Goal: Download file/media

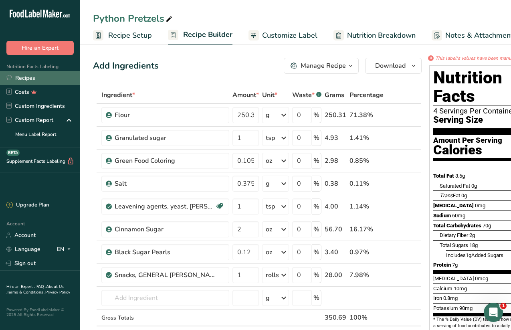
click at [20, 77] on link "Recipes" at bounding box center [40, 78] width 80 height 14
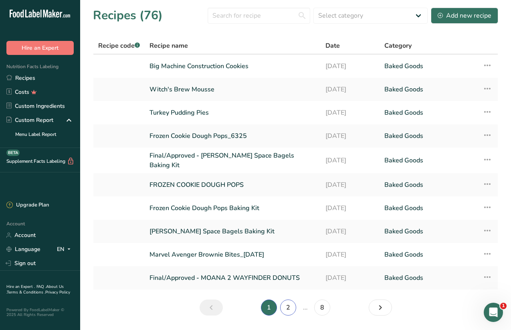
click at [289, 306] on link "2" at bounding box center [288, 308] width 16 height 16
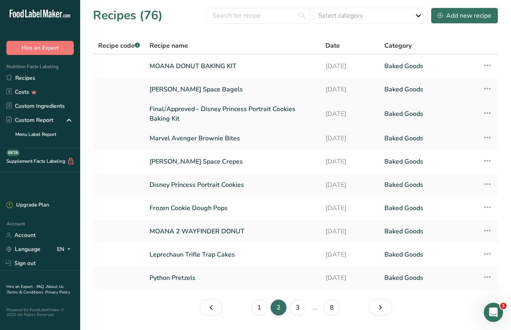
click at [269, 110] on link "Final/Approved - Disney Princess Portrait Cookies Baking Kit" at bounding box center [233, 113] width 166 height 19
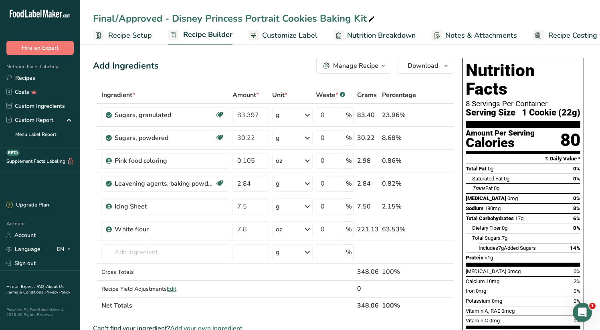
click at [162, 18] on div "Final/Approved - Disney Princess Portrait Cookies Baking Kit" at bounding box center [234, 18] width 283 height 14
click at [174, 18] on input "Final/Approved - Disney Princess Portrait Cookies Baking Kit" at bounding box center [340, 18] width 494 height 14
drag, startPoint x: 174, startPoint y: 18, endPoint x: 84, endPoint y: 16, distance: 89.4
click at [84, 16] on div "Final/Approved - Disney Princess Portrait Cookies Baking Kit" at bounding box center [340, 18] width 520 height 14
click at [337, 14] on input "Disney Princess Portrait Cookies Baking Kit" at bounding box center [340, 18] width 494 height 14
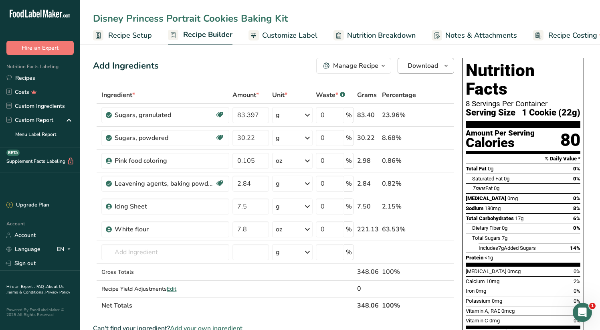
type input "Disney Princess Portrait Cookies Baking Kit"
click at [435, 61] on span "Download" at bounding box center [423, 66] width 30 height 10
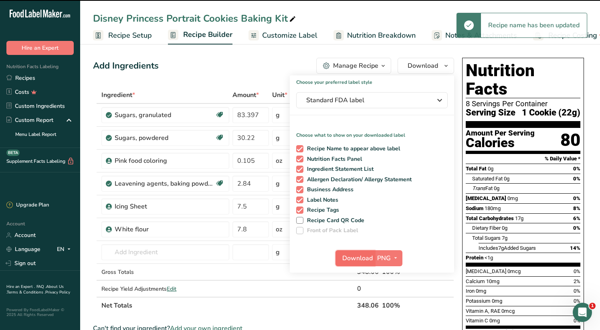
click at [364, 263] on button "Download" at bounding box center [355, 258] width 39 height 16
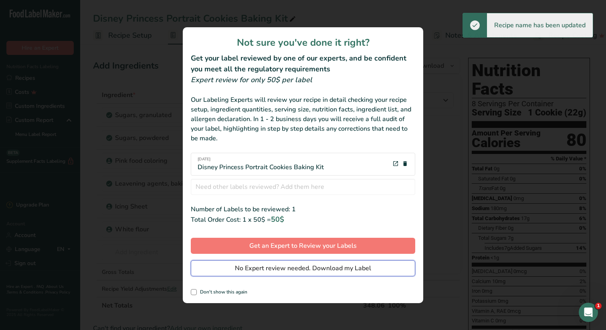
click at [367, 268] on span "No Expert review needed. Download my Label" at bounding box center [303, 268] width 136 height 10
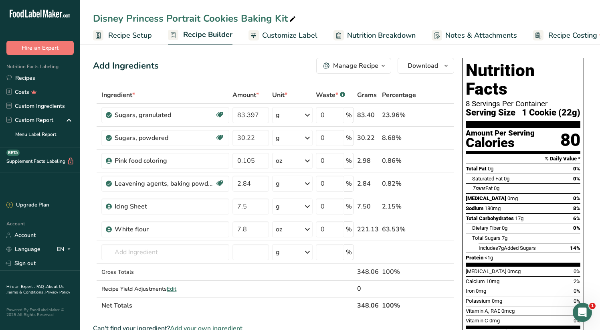
click at [124, 20] on div "Disney Princess Portrait Cookies Baking Kit" at bounding box center [195, 18] width 205 height 14
type input "Final/Approved - Disney Princess Portrait Cookies Baking Kit"
click at [428, 10] on div "Final/Approved - Disney Princess Portrait Cookies Baking Kit Recipe Setup Recip…" at bounding box center [340, 22] width 520 height 45
